Goal: Browse casually: Explore the website without a specific task or goal

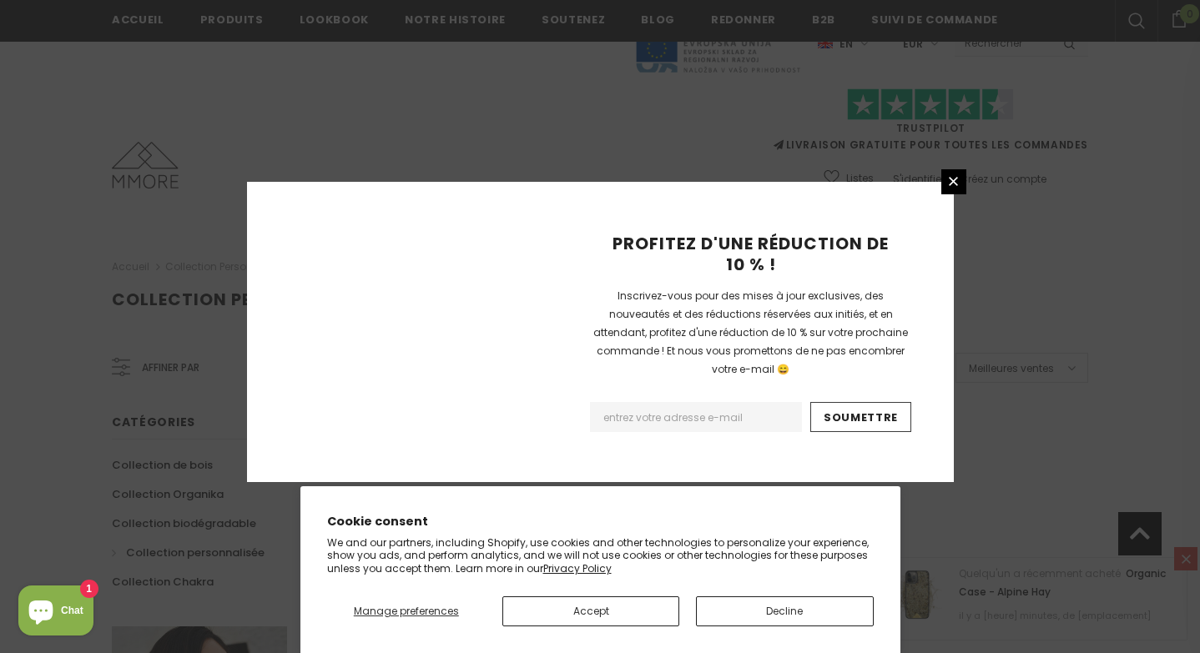
scroll to position [1097, 0]
